Goal: Task Accomplishment & Management: Manage account settings

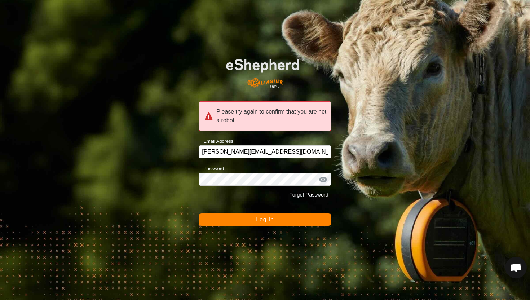
click at [270, 218] on span "Log In" at bounding box center [265, 219] width 18 height 6
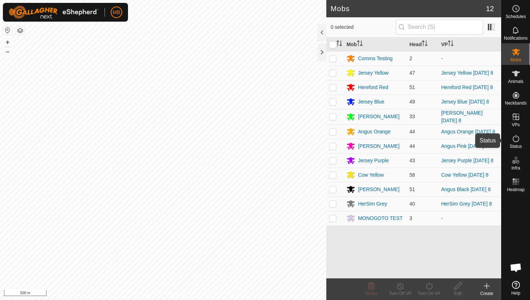
click at [514, 140] on icon at bounding box center [516, 138] width 9 height 9
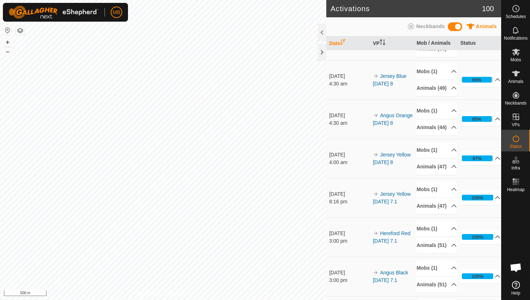
scroll to position [270, 0]
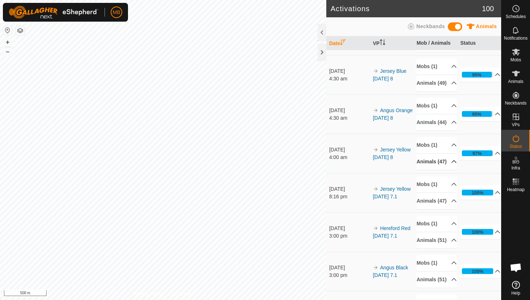
click at [450, 170] on p-accordion-header "Animals (47)" at bounding box center [437, 162] width 40 height 16
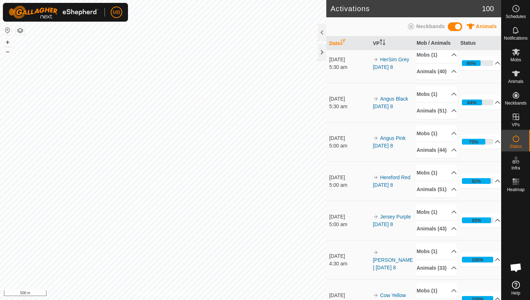
scroll to position [0, 0]
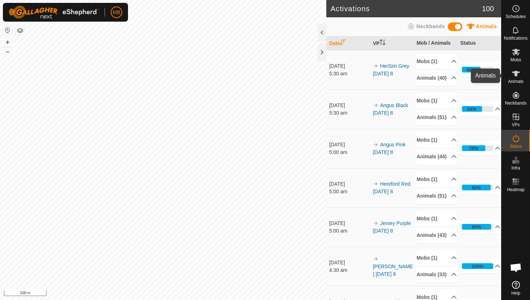
click at [517, 73] on icon at bounding box center [516, 74] width 8 height 6
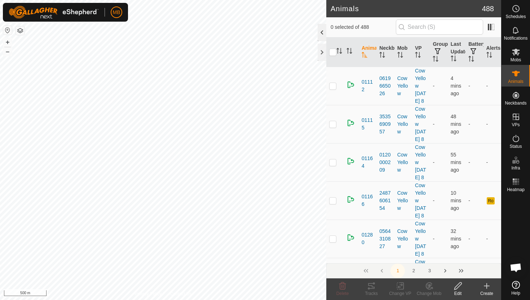
click at [320, 35] on div at bounding box center [322, 32] width 9 height 17
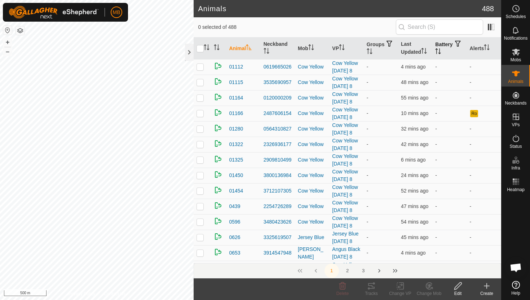
click at [441, 48] on icon "Activate to sort" at bounding box center [438, 51] width 6 height 6
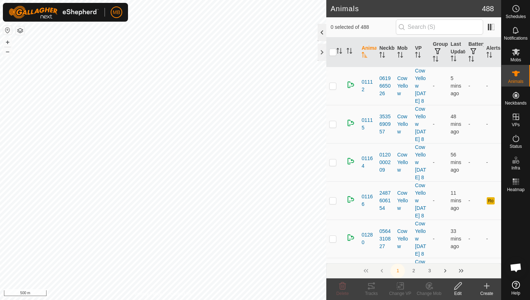
click at [323, 31] on div at bounding box center [322, 32] width 9 height 17
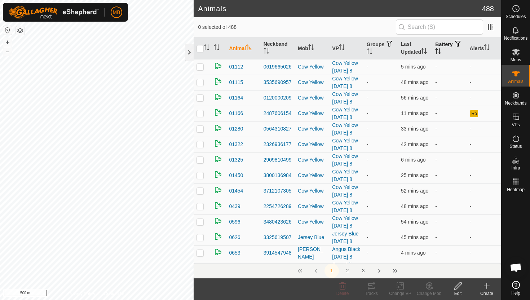
click at [450, 47] on th "Battery" at bounding box center [450, 49] width 34 height 22
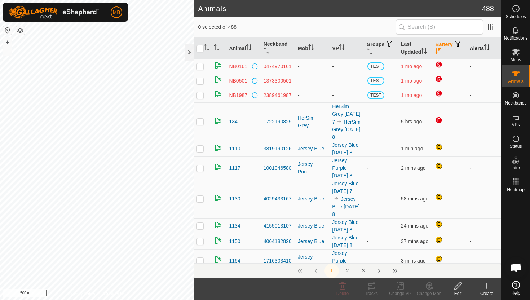
click at [488, 45] on icon "Activate to sort" at bounding box center [487, 47] width 6 height 6
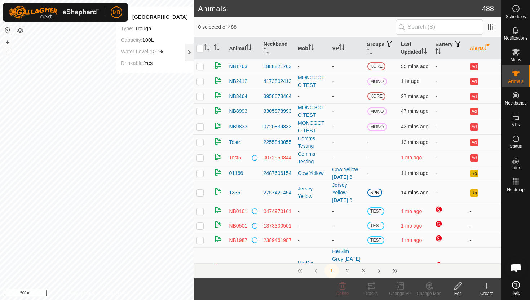
click at [202, 192] on p-checkbox at bounding box center [200, 193] width 7 height 6
checkbox input "true"
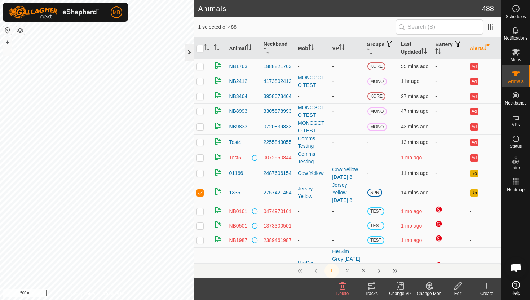
click at [188, 54] on div at bounding box center [189, 52] width 9 height 17
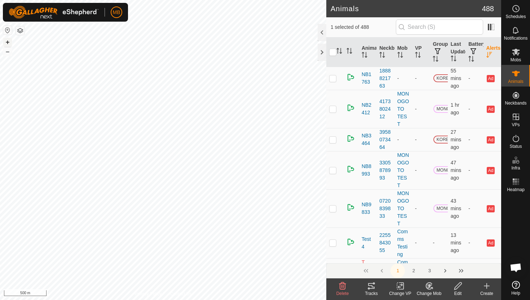
click at [10, 45] on button "+" at bounding box center [7, 42] width 9 height 9
click at [5, 41] on button "+" at bounding box center [7, 42] width 9 height 9
click at [9, 41] on button "+" at bounding box center [7, 42] width 9 height 9
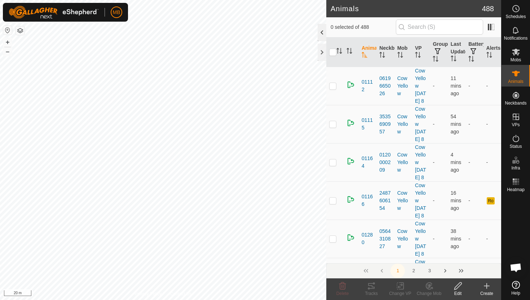
click at [322, 31] on div at bounding box center [322, 32] width 9 height 17
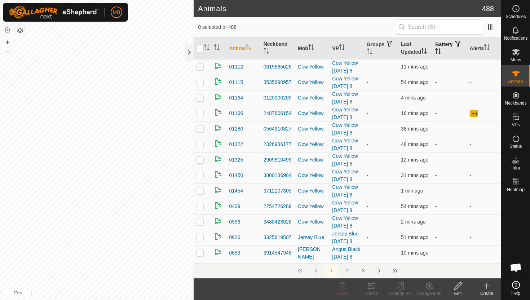
click at [437, 50] on icon "Activate to sort" at bounding box center [437, 51] width 1 height 6
click at [441, 50] on icon "Activate to sort" at bounding box center [438, 51] width 6 height 6
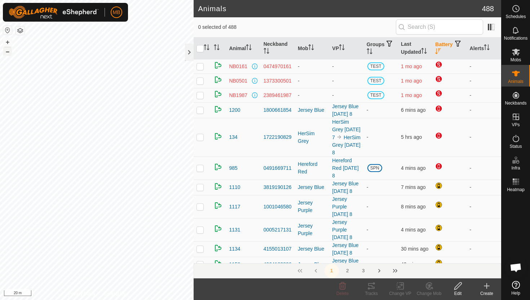
click at [7, 52] on button "–" at bounding box center [7, 51] width 9 height 9
click at [187, 56] on div at bounding box center [189, 52] width 9 height 17
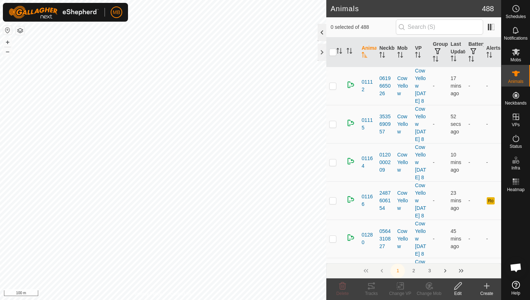
click at [323, 31] on div at bounding box center [322, 32] width 9 height 17
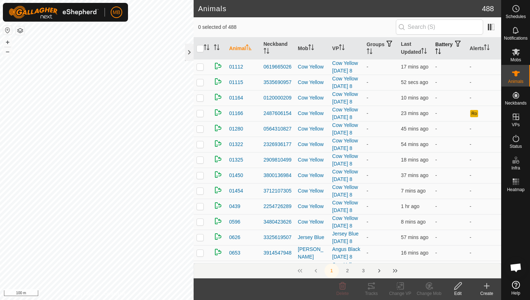
click at [441, 52] on icon "Activate to sort" at bounding box center [438, 51] width 6 height 6
